Goal: Download file/media

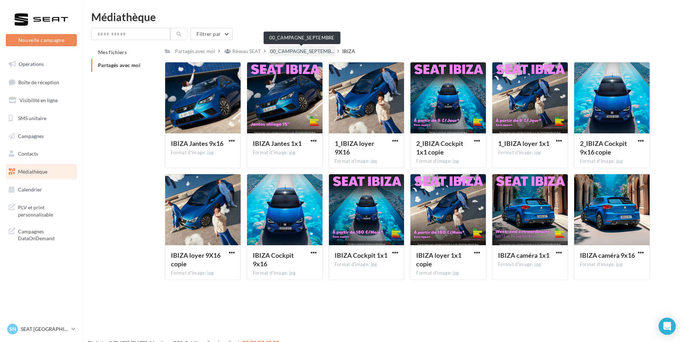
click at [298, 51] on span "00_CAMPAGNE_SEPTEMB..." at bounding box center [302, 51] width 64 height 7
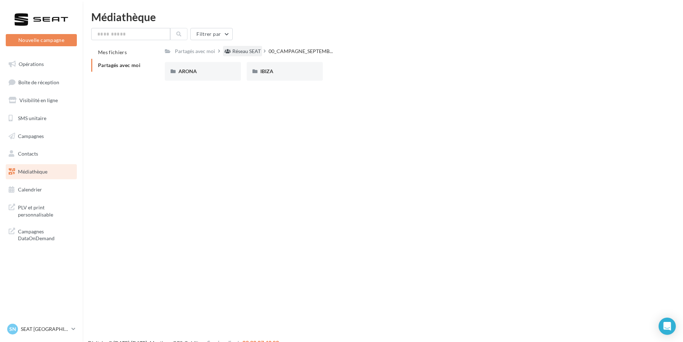
click at [249, 50] on div "Réseau SEAT" at bounding box center [246, 51] width 28 height 7
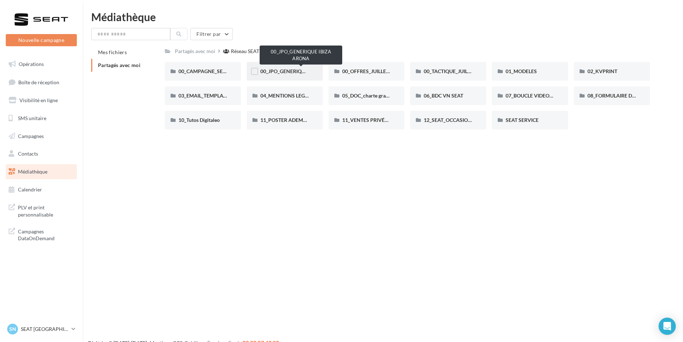
click at [291, 69] on span "00_JPO_GENERIQUE IBIZA ARONA" at bounding box center [300, 71] width 81 height 6
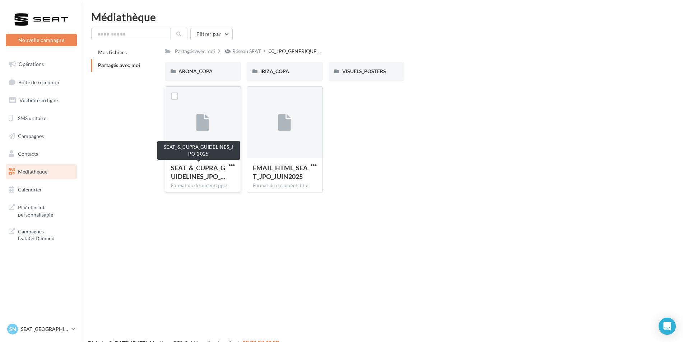
click at [197, 177] on span "SEAT_&_CUPRA_GUIDELINES_JPO_…" at bounding box center [198, 172] width 55 height 17
click at [228, 164] on button "button" at bounding box center [231, 165] width 9 height 7
click at [197, 182] on button "Télécharger" at bounding box center [200, 179] width 72 height 19
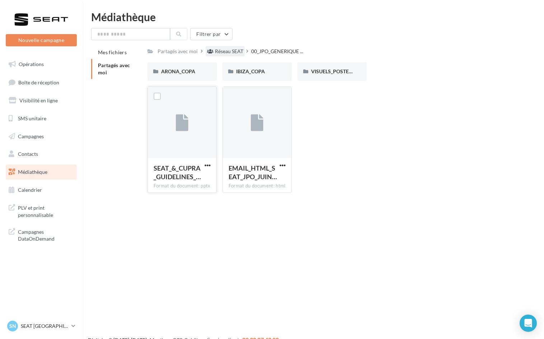
click at [228, 51] on div "Réseau SEAT" at bounding box center [229, 51] width 28 height 7
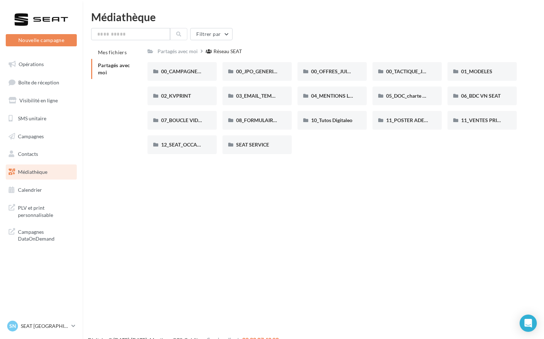
click at [339, 234] on div "Nouvelle campagne Nouvelle campagne Opérations Boîte de réception Visibilité en…" at bounding box center [272, 180] width 544 height 339
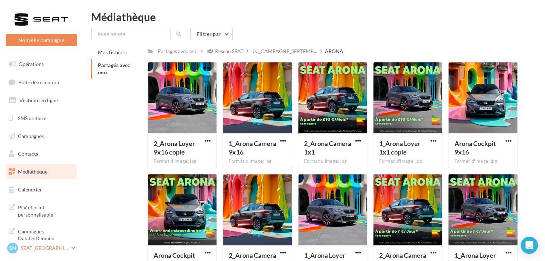
drag, startPoint x: 132, startPoint y: 3, endPoint x: 72, endPoint y: 252, distance: 255.9
click at [72, 251] on icon at bounding box center [73, 248] width 4 height 6
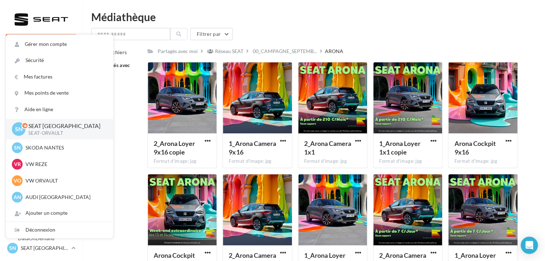
drag, startPoint x: 37, startPoint y: 206, endPoint x: 125, endPoint y: 232, distance: 91.0
click at [125, 232] on div "Mes fichiers Partagés avec moi Partagés avec moi Réseau SEAT 00_CAMPAGNE_SEPTEM…" at bounding box center [316, 166] width 451 height 240
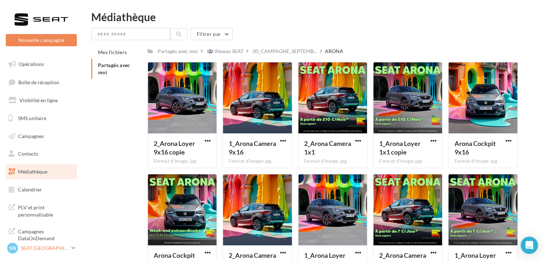
click at [48, 252] on p "SEAT [GEOGRAPHIC_DATA]" at bounding box center [45, 248] width 48 height 7
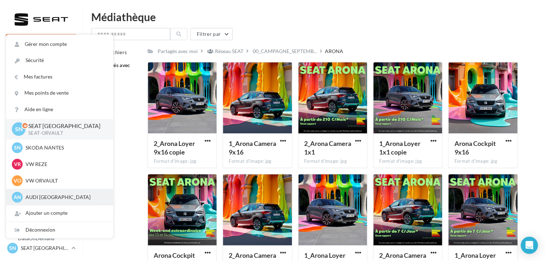
click at [50, 201] on p "AUDI NANTES" at bounding box center [64, 197] width 79 height 7
